Goal: Find specific page/section: Find specific page/section

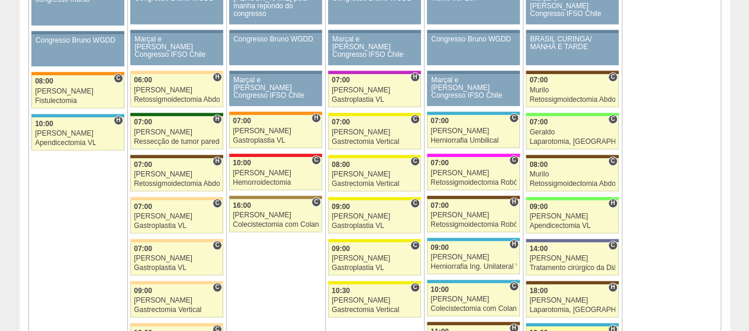
scroll to position [829, 0]
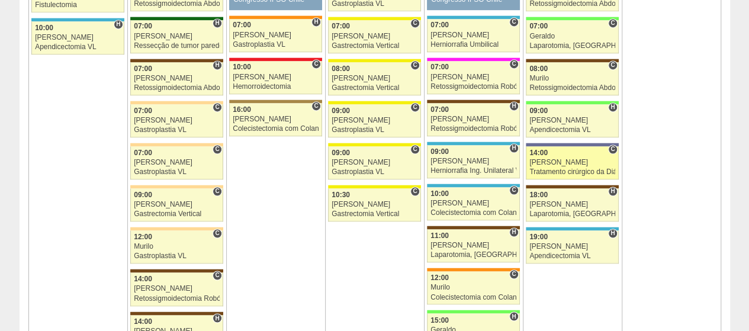
click at [572, 159] on div "[PERSON_NAME]" at bounding box center [573, 163] width 86 height 8
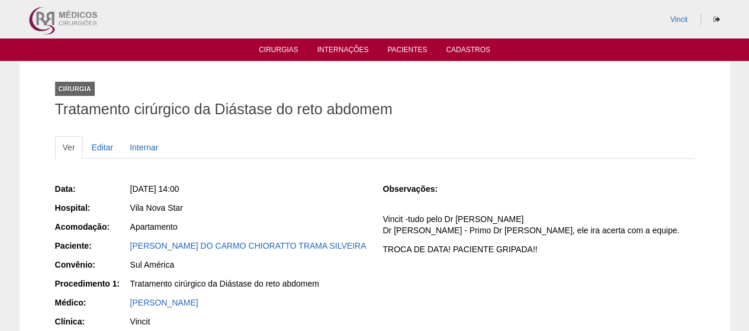
click at [257, 240] on div "MARIA DO CARMO CHIORATTO TRAMA SILVEIRA" at bounding box center [248, 246] width 236 height 12
click at [261, 242] on link "MARIA DO CARMO CHIORATTO TRAMA SILVEIRA" at bounding box center [248, 245] width 236 height 9
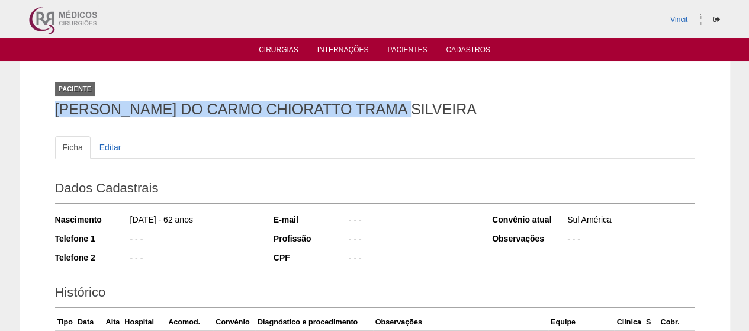
drag, startPoint x: 405, startPoint y: 110, endPoint x: 89, endPoint y: 101, distance: 316.5
click at [42, 101] on div "Paciente [PERSON_NAME] DO CARMO CHIORATTO TRAMA SILVEIRA Ficha Editar Dados Cad…" at bounding box center [375, 242] width 711 height 362
copy h1 "MARIA DO CARMO CHIORATTO TRAMA SILVEIRA"
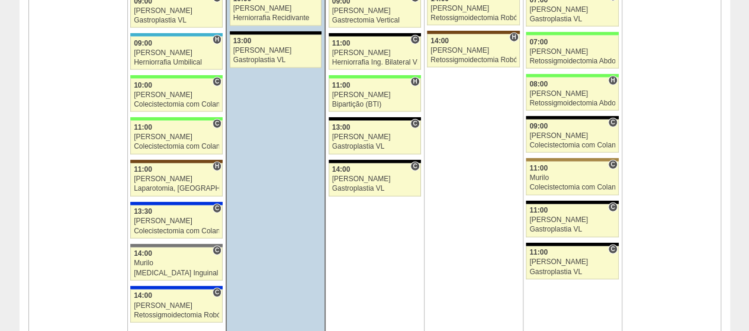
scroll to position [1303, 0]
